Goal: Task Accomplishment & Management: Use online tool/utility

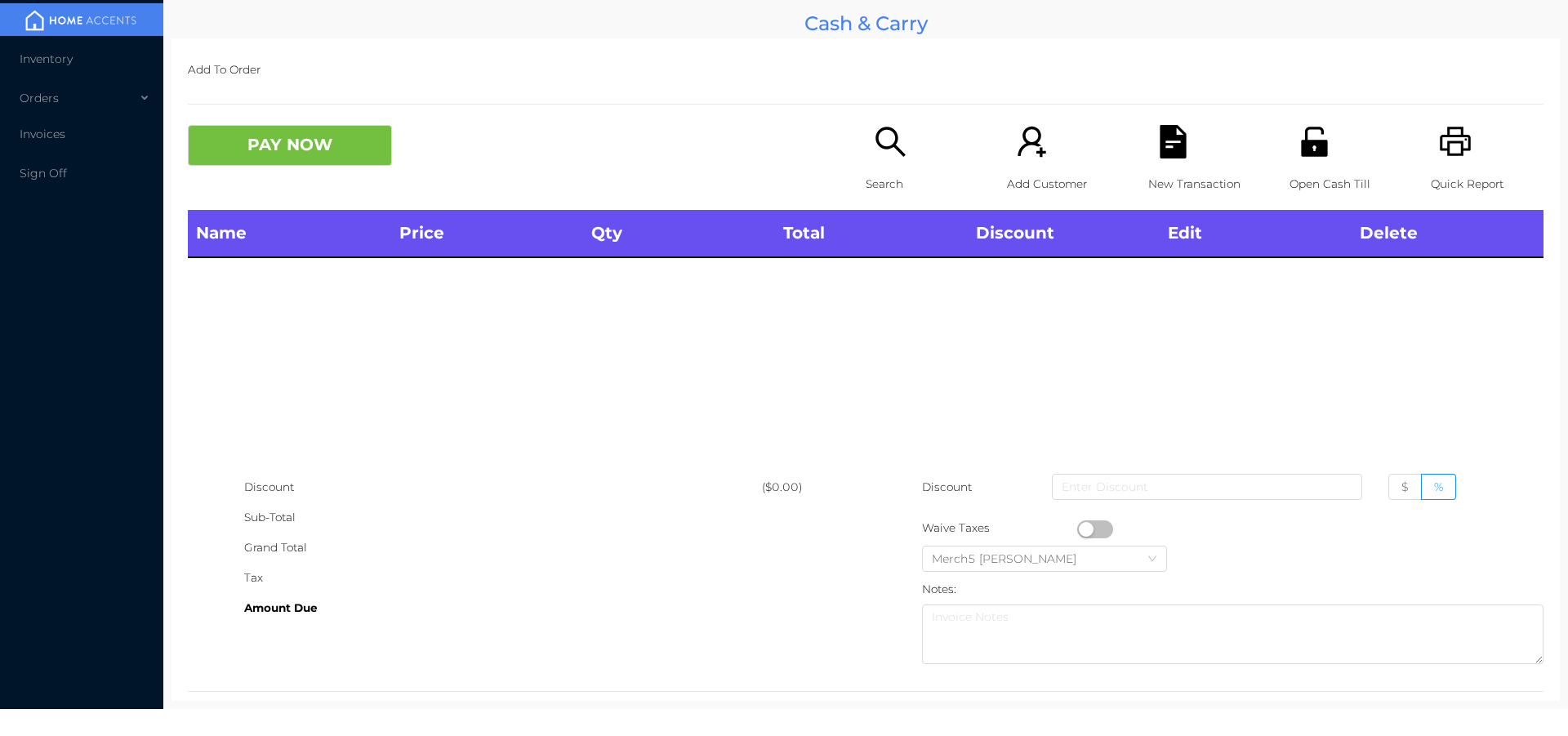
click at [1182, 392] on div "Name Price Qty Total Discount Edit Delete" at bounding box center [865, 340] width 1356 height 262
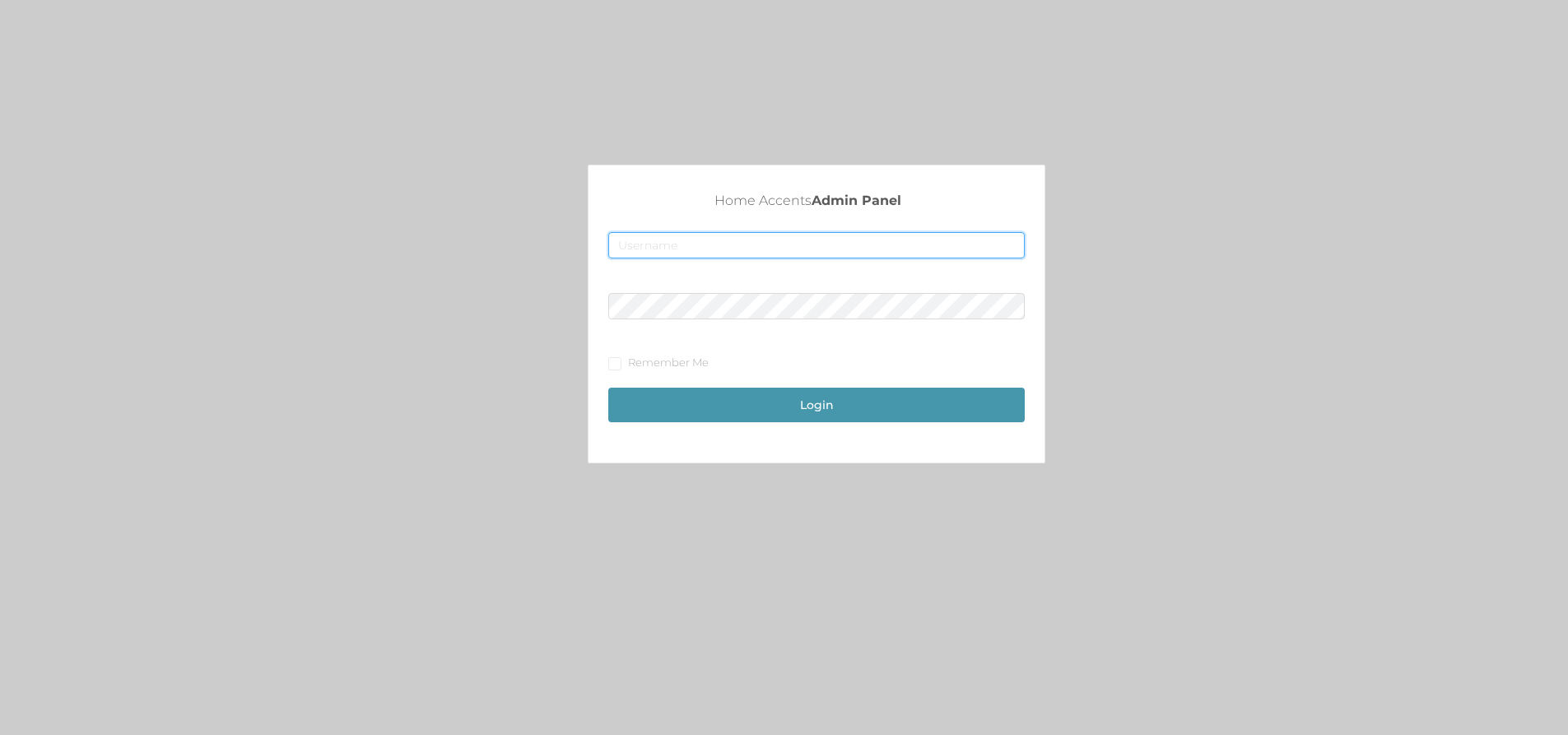
click at [872, 246] on input "text" at bounding box center [816, 245] width 416 height 27
type input "fur1@accents.pw"
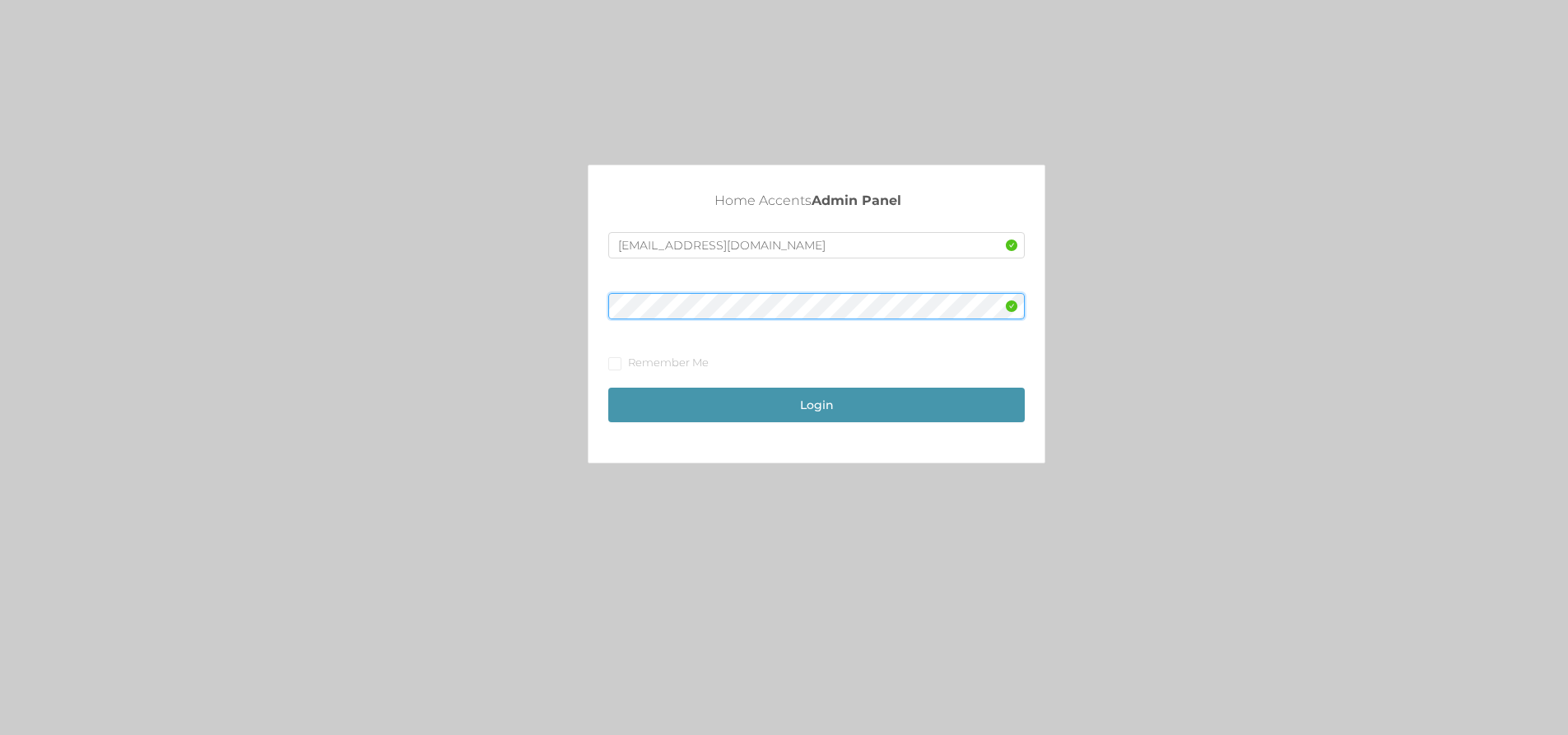
click at [608, 388] on button "Login" at bounding box center [816, 405] width 416 height 35
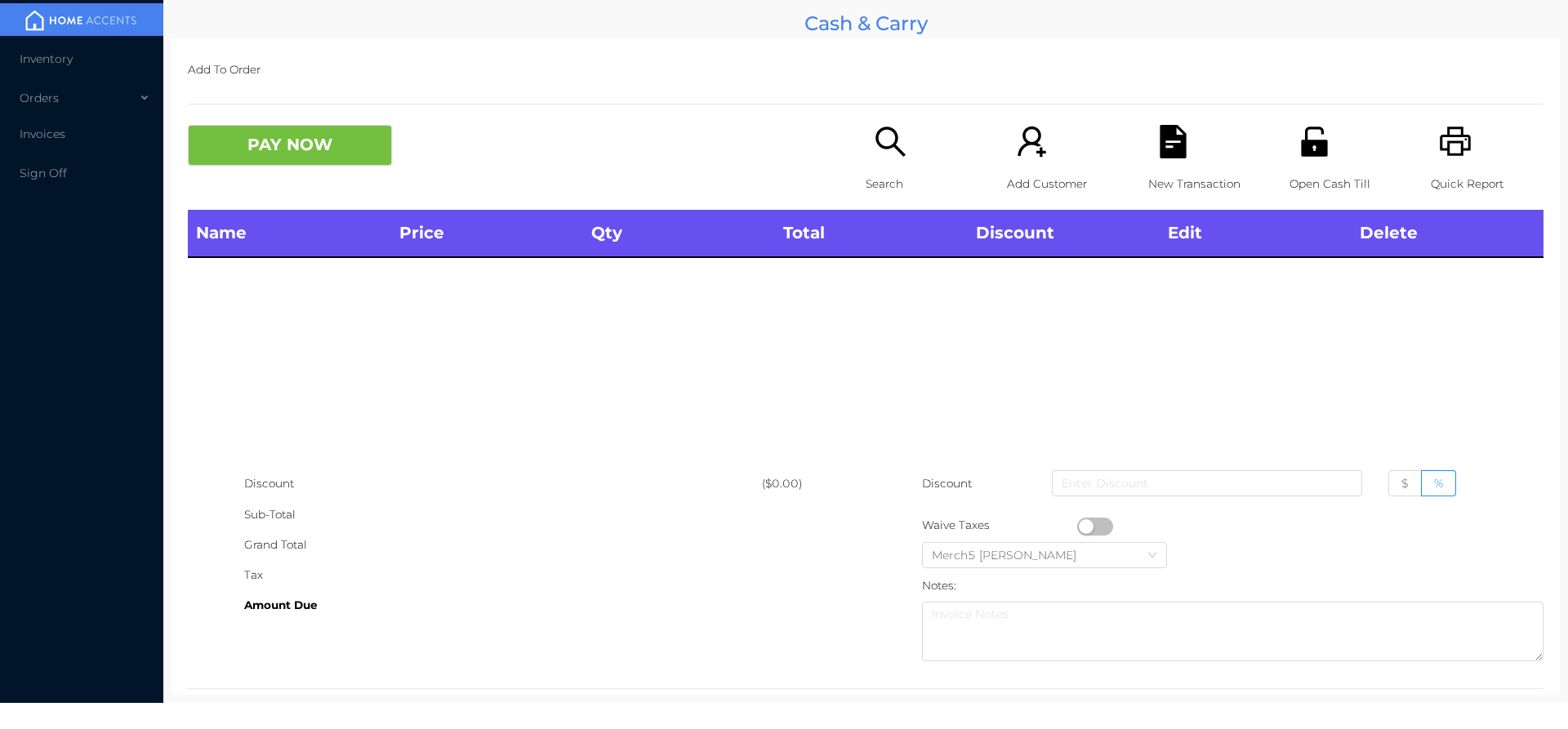
click at [884, 148] on icon "icon: search" at bounding box center [890, 141] width 29 height 29
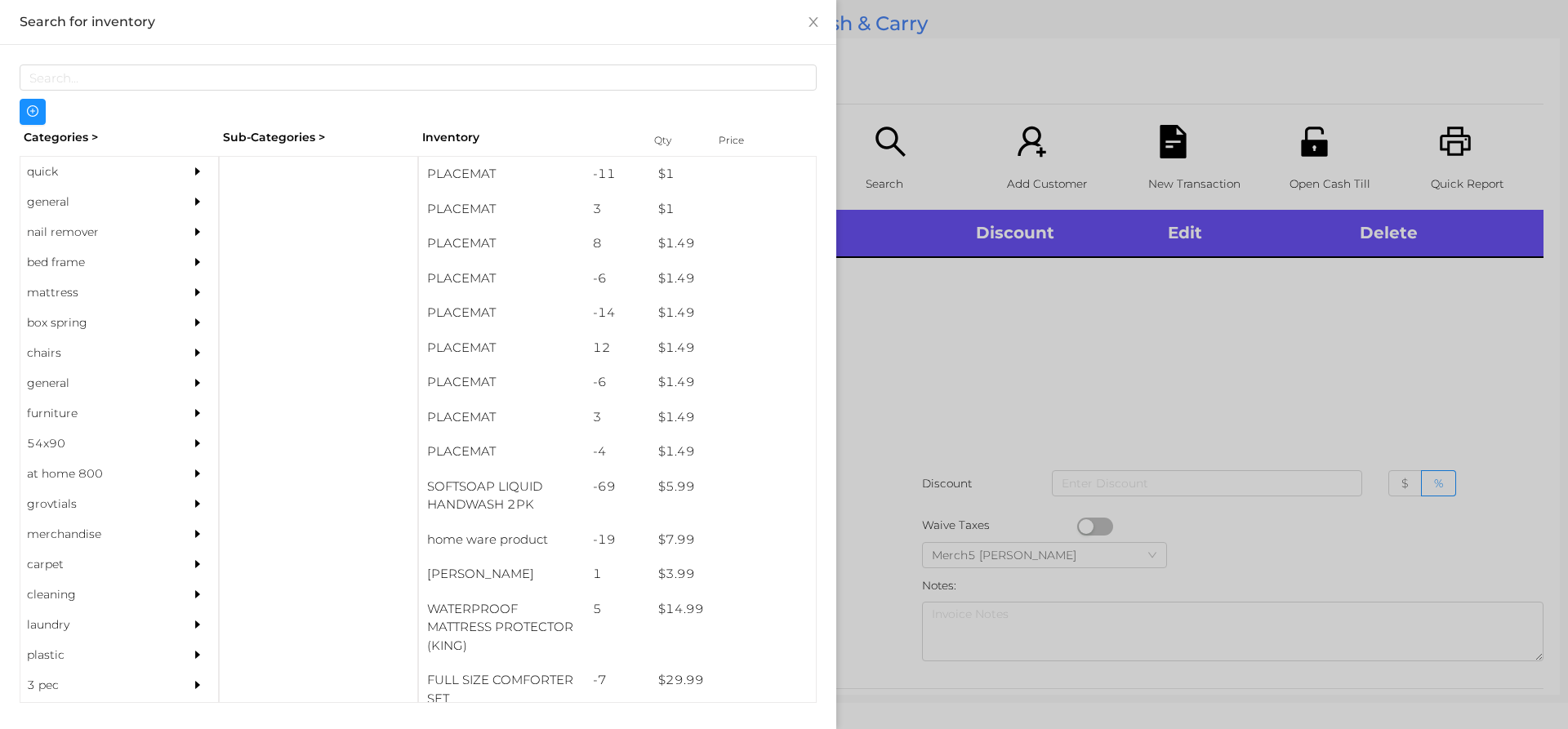
click at [107, 201] on div "general" at bounding box center [94, 202] width 149 height 30
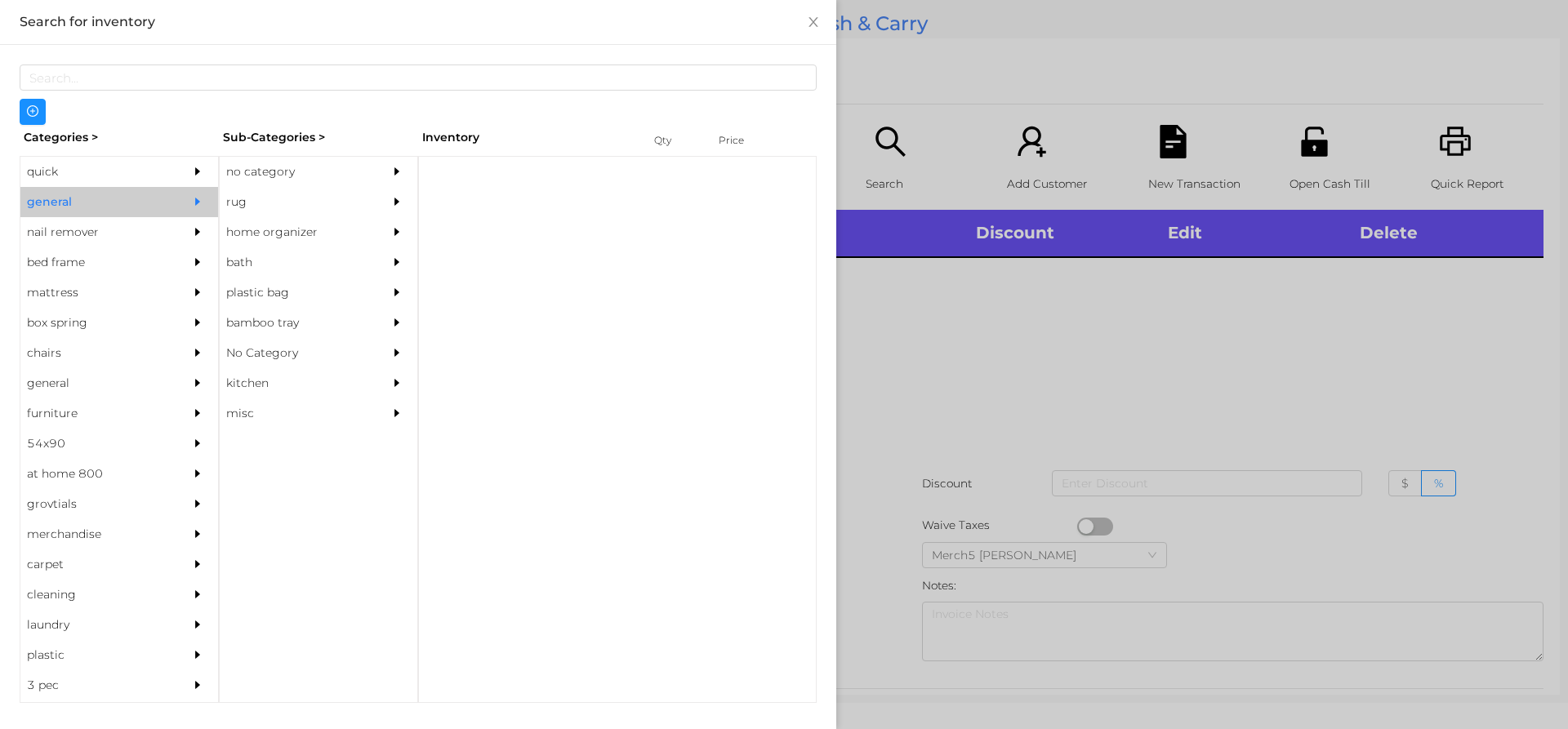
click at [366, 188] on div "rug" at bounding box center [293, 202] width 149 height 30
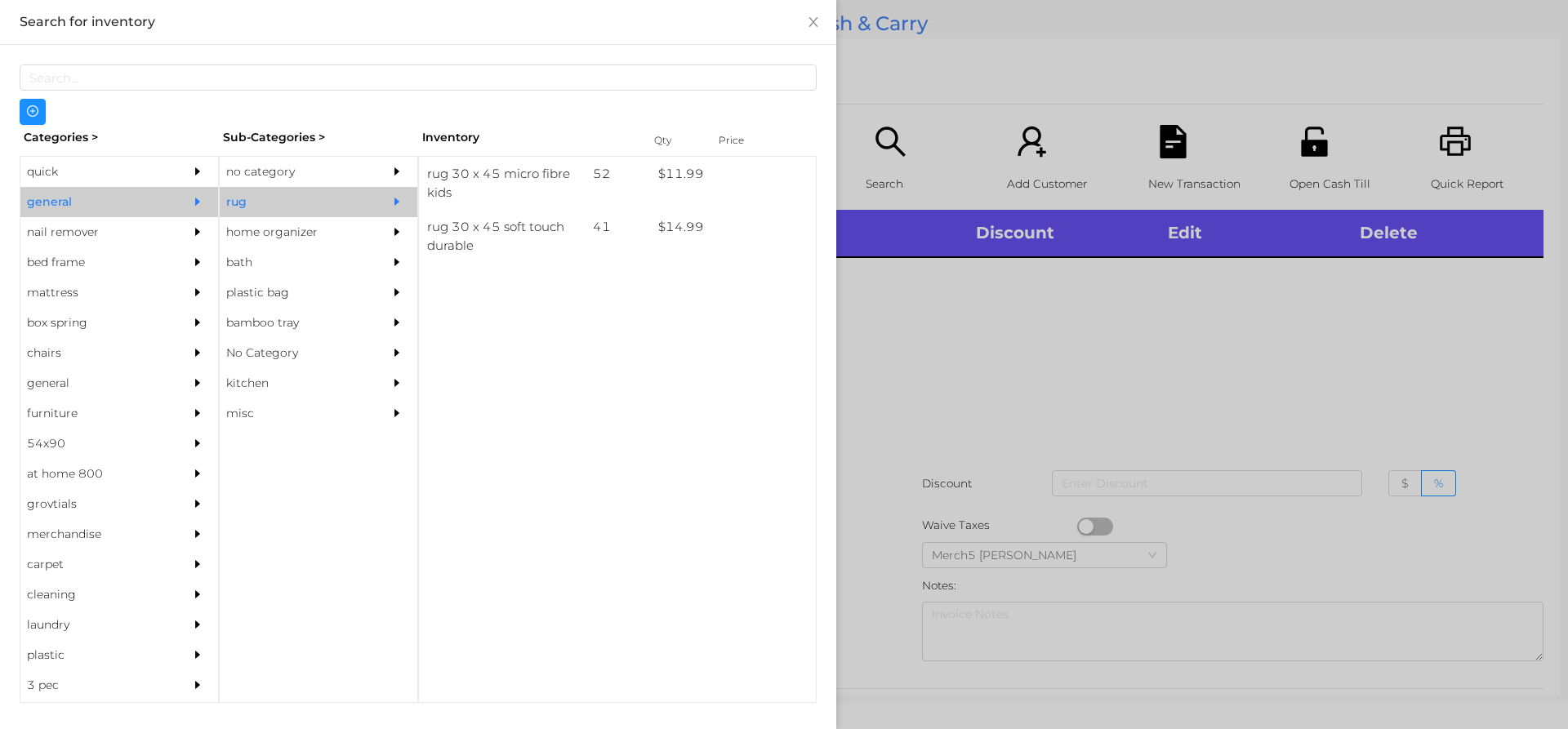
click at [393, 162] on div at bounding box center [401, 172] width 33 height 30
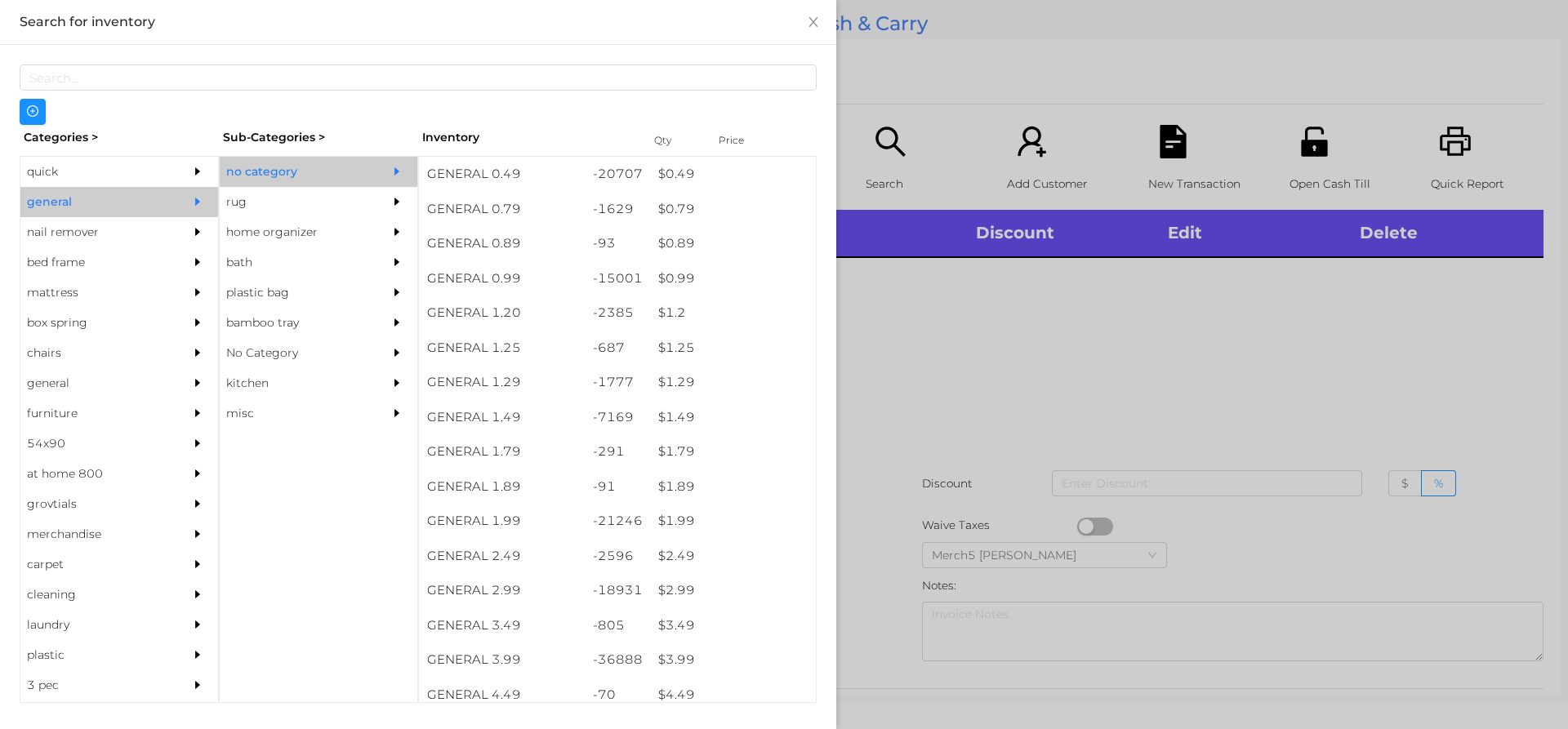
scroll to position [409, 0]
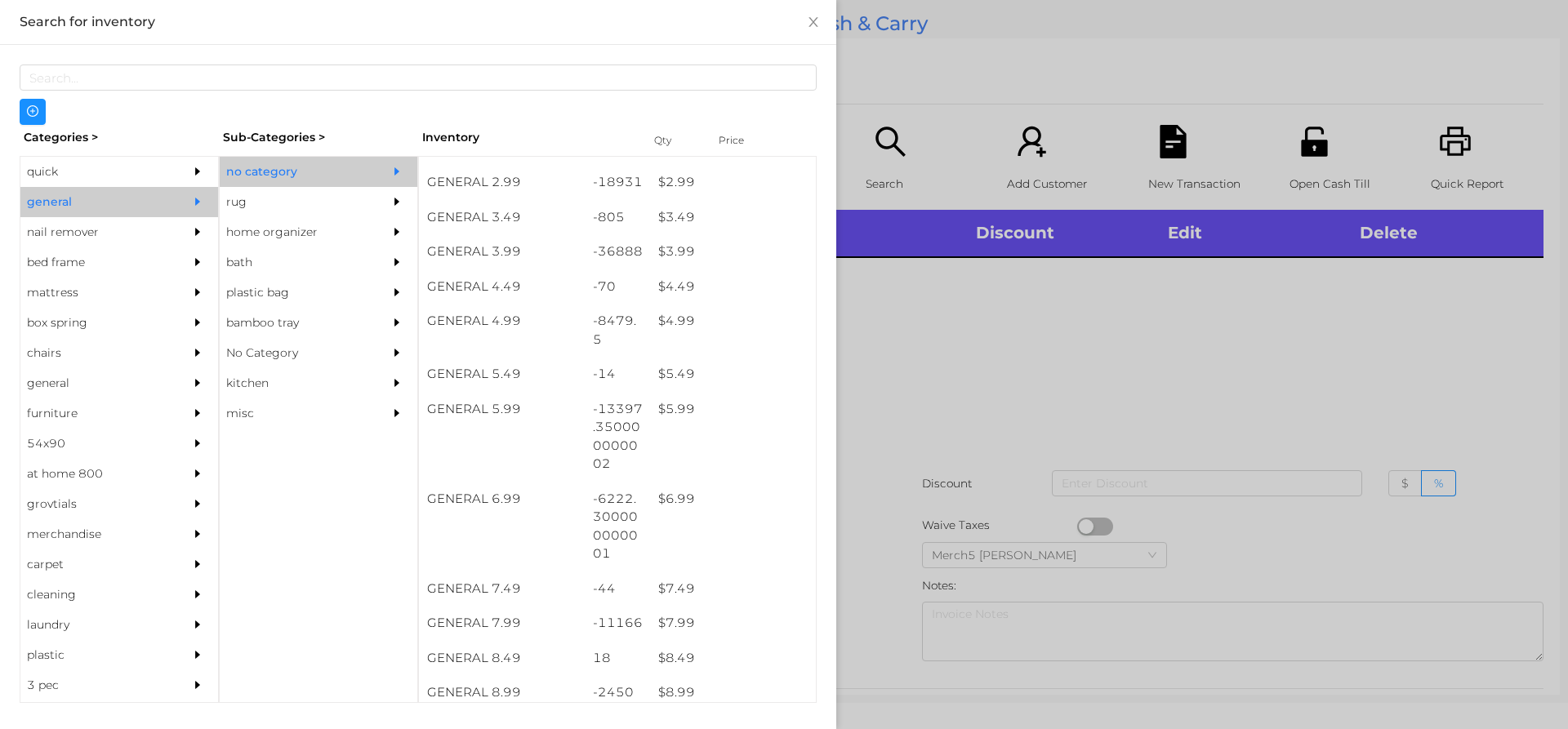
click at [921, 348] on div at bounding box center [784, 364] width 1568 height 729
